Goal: Navigation & Orientation: Find specific page/section

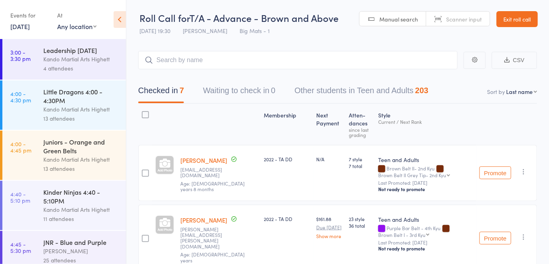
click at [522, 10] on header "Roll Call for T/A - Advance - Brown and Above [DATE] 19:30 [PERSON_NAME] Big Ma…" at bounding box center [337, 19] width 423 height 39
click at [526, 21] on link "Exit roll call" at bounding box center [517, 19] width 41 height 16
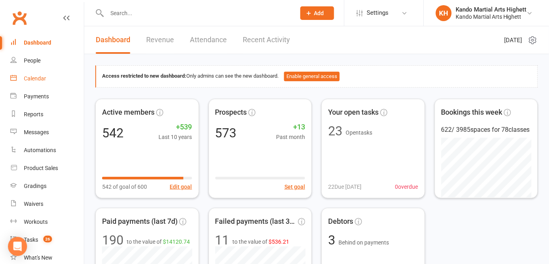
click at [42, 84] on link "Calendar" at bounding box center [47, 79] width 74 height 18
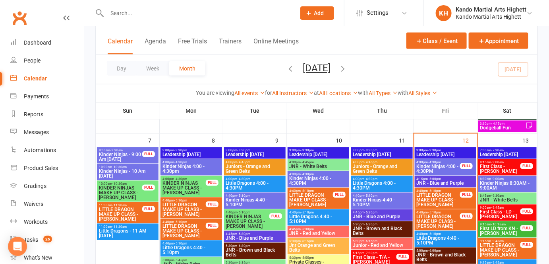
scroll to position [425, 0]
